Goal: Transaction & Acquisition: Obtain resource

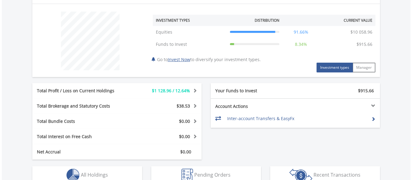
scroll to position [254, 0]
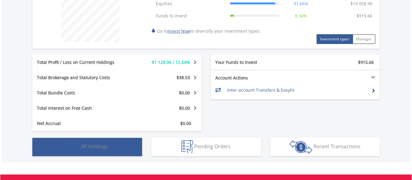
click at [113, 146] on button "Holdings All Holdings" at bounding box center [87, 147] width 110 height 18
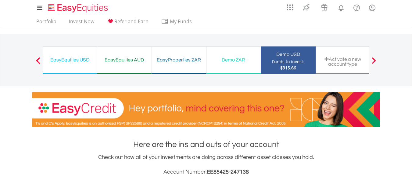
scroll to position [0, 0]
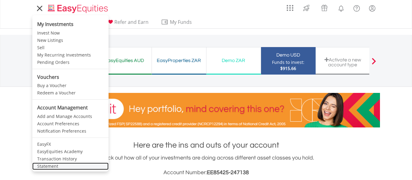
drag, startPoint x: 48, startPoint y: 165, endPoint x: 69, endPoint y: 160, distance: 21.5
click at [48, 165] on link "Statement" at bounding box center [70, 165] width 76 height 7
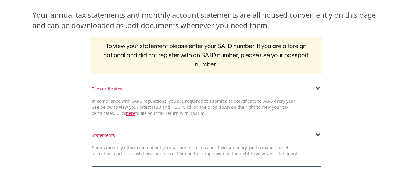
scroll to position [183, 0]
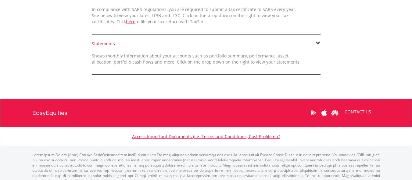
click at [318, 44] on span at bounding box center [318, 43] width 5 height 5
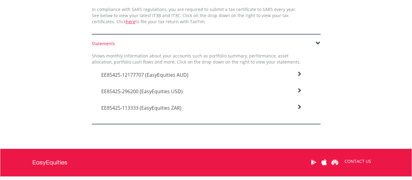
click at [299, 74] on icon at bounding box center [299, 73] width 5 height 5
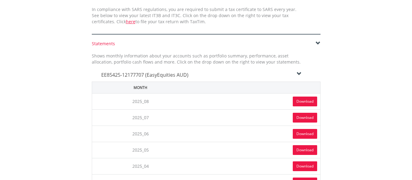
click at [300, 99] on link "Download" at bounding box center [305, 101] width 24 height 10
click at [300, 73] on icon at bounding box center [299, 73] width 5 height 5
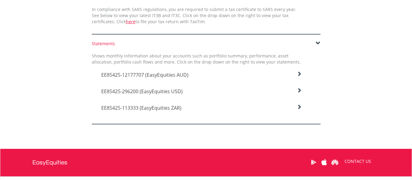
click at [301, 90] on icon at bounding box center [299, 90] width 5 height 5
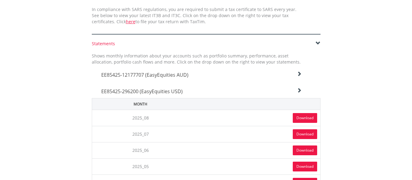
click at [300, 117] on link "Download" at bounding box center [305, 118] width 24 height 10
click at [299, 87] on div "EE85425-296200 (EasyEquities USD)" at bounding box center [202, 89] width 210 height 16
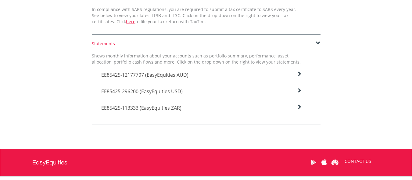
click at [299, 71] on icon at bounding box center [299, 73] width 5 height 5
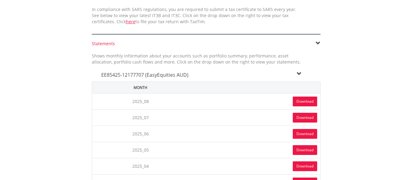
click at [305, 99] on link "Download" at bounding box center [305, 101] width 24 height 10
click at [299, 73] on icon at bounding box center [299, 73] width 5 height 5
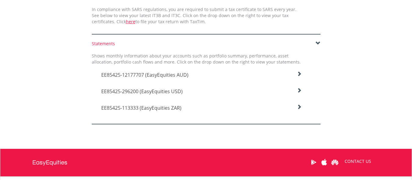
click at [300, 106] on icon at bounding box center [299, 106] width 5 height 5
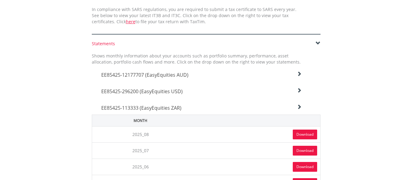
click at [308, 135] on link "Download" at bounding box center [305, 134] width 24 height 10
click at [299, 105] on icon at bounding box center [299, 106] width 5 height 5
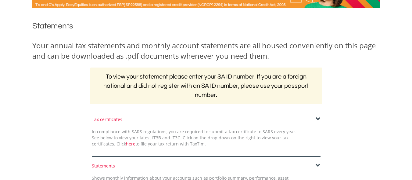
scroll to position [0, 0]
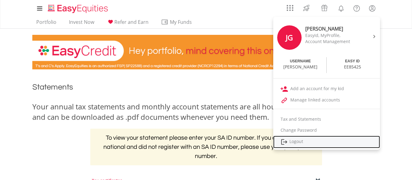
click at [299, 143] on link "Logout" at bounding box center [326, 141] width 107 height 13
